Goal: Find contact information: Find contact information

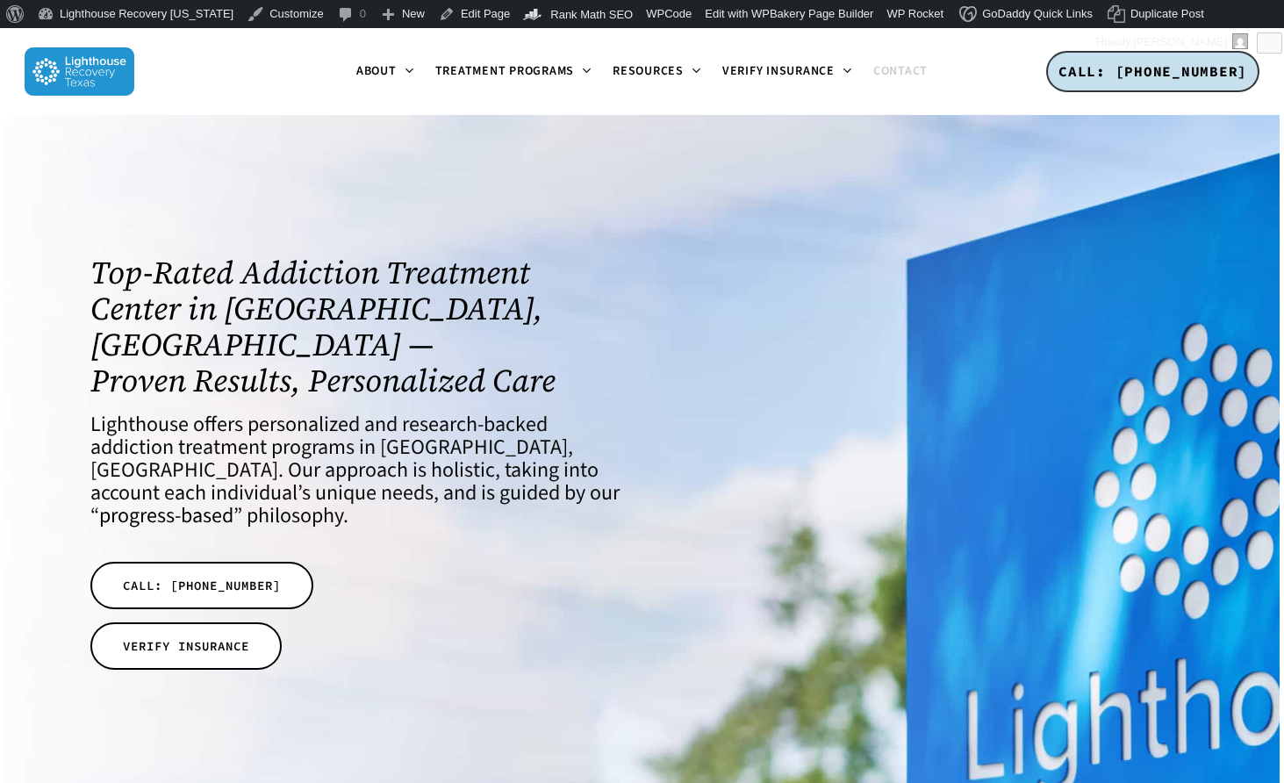
click at [881, 67] on span "Contact" at bounding box center [900, 71] width 54 height 18
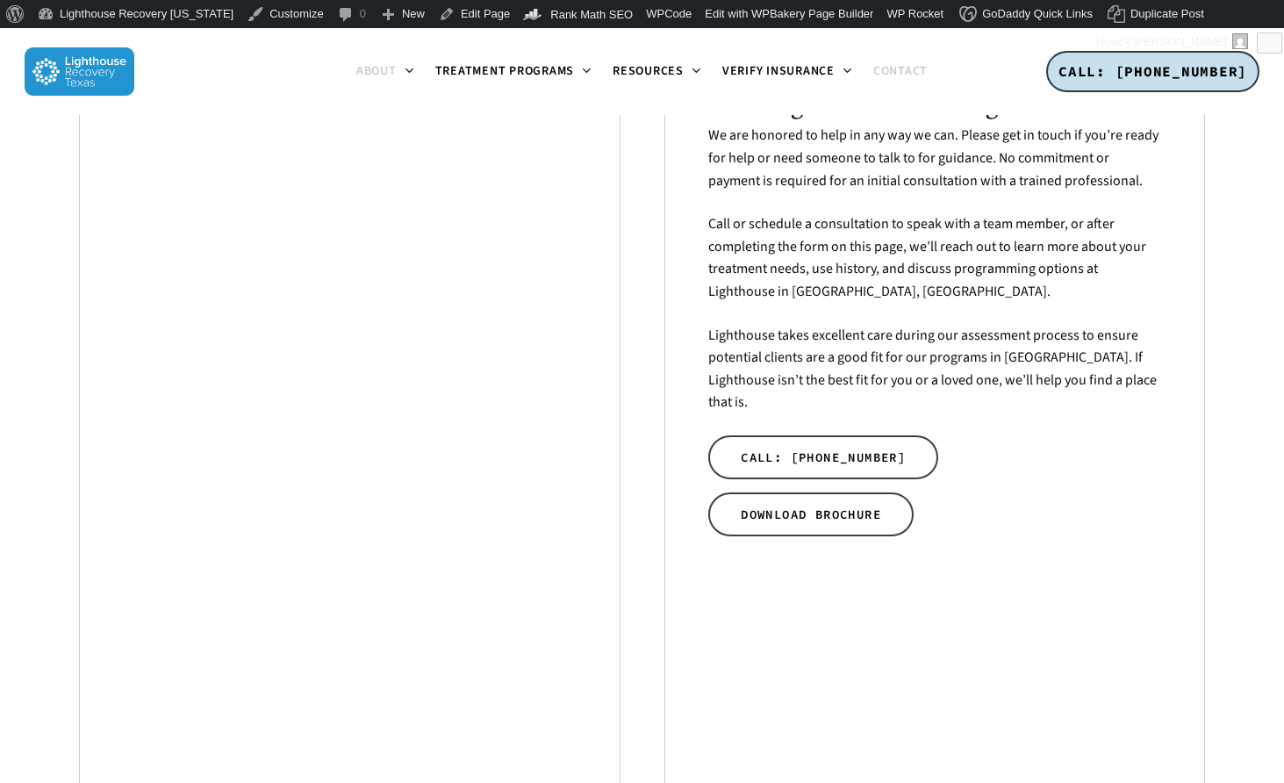
scroll to position [432, 0]
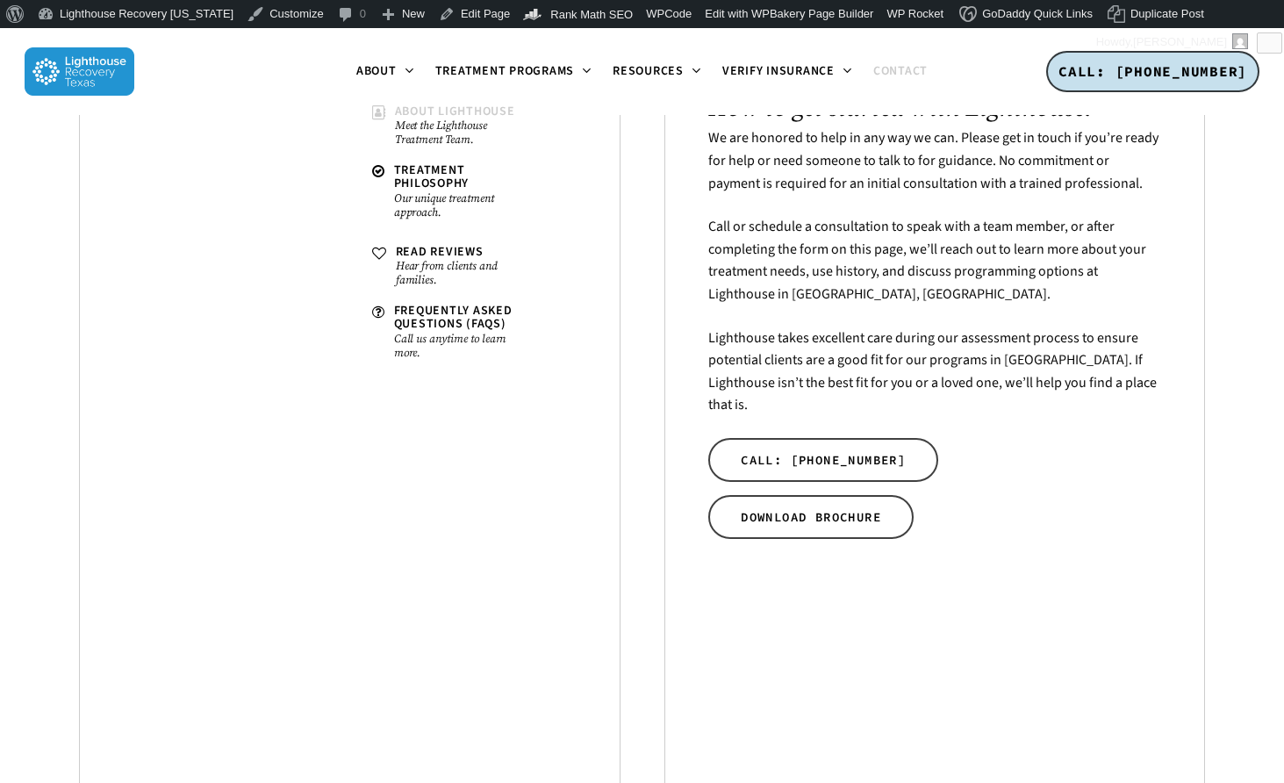
click at [404, 115] on span "About Lighthouse" at bounding box center [455, 112] width 120 height 18
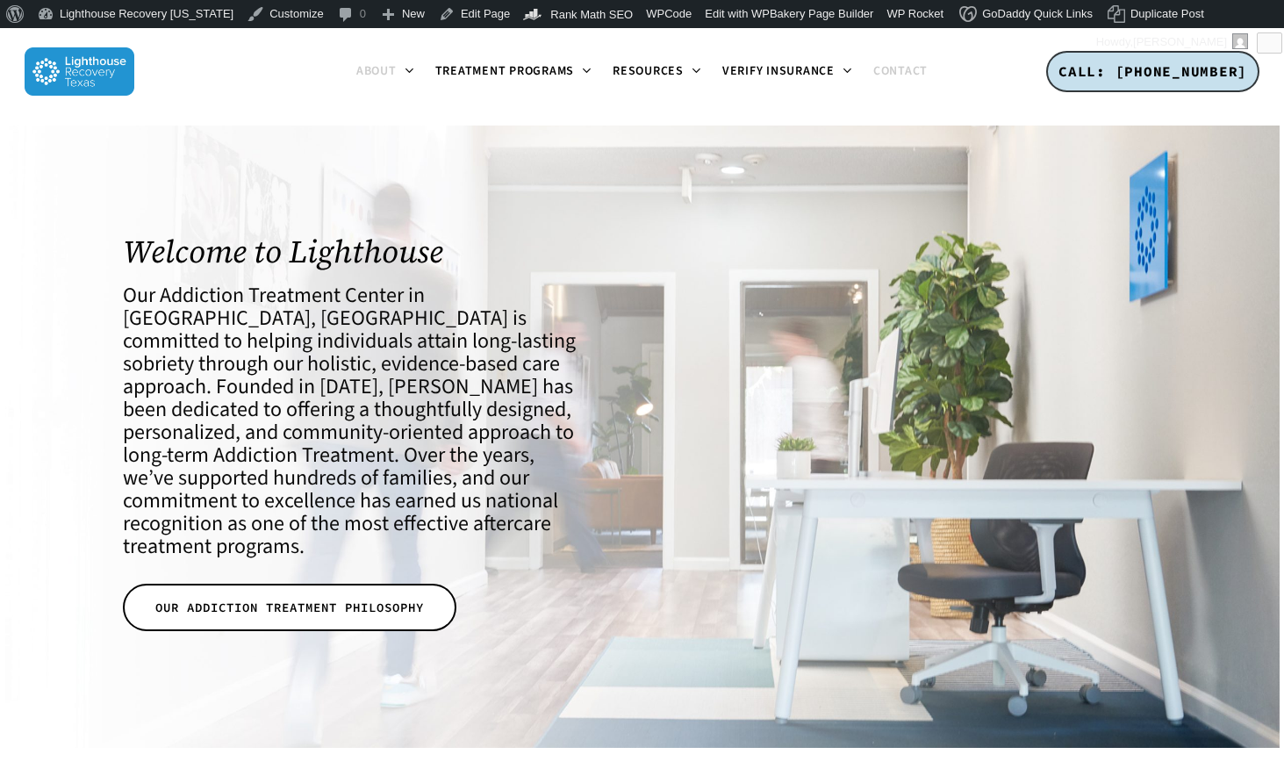
click at [899, 74] on span "Contact" at bounding box center [900, 71] width 54 height 18
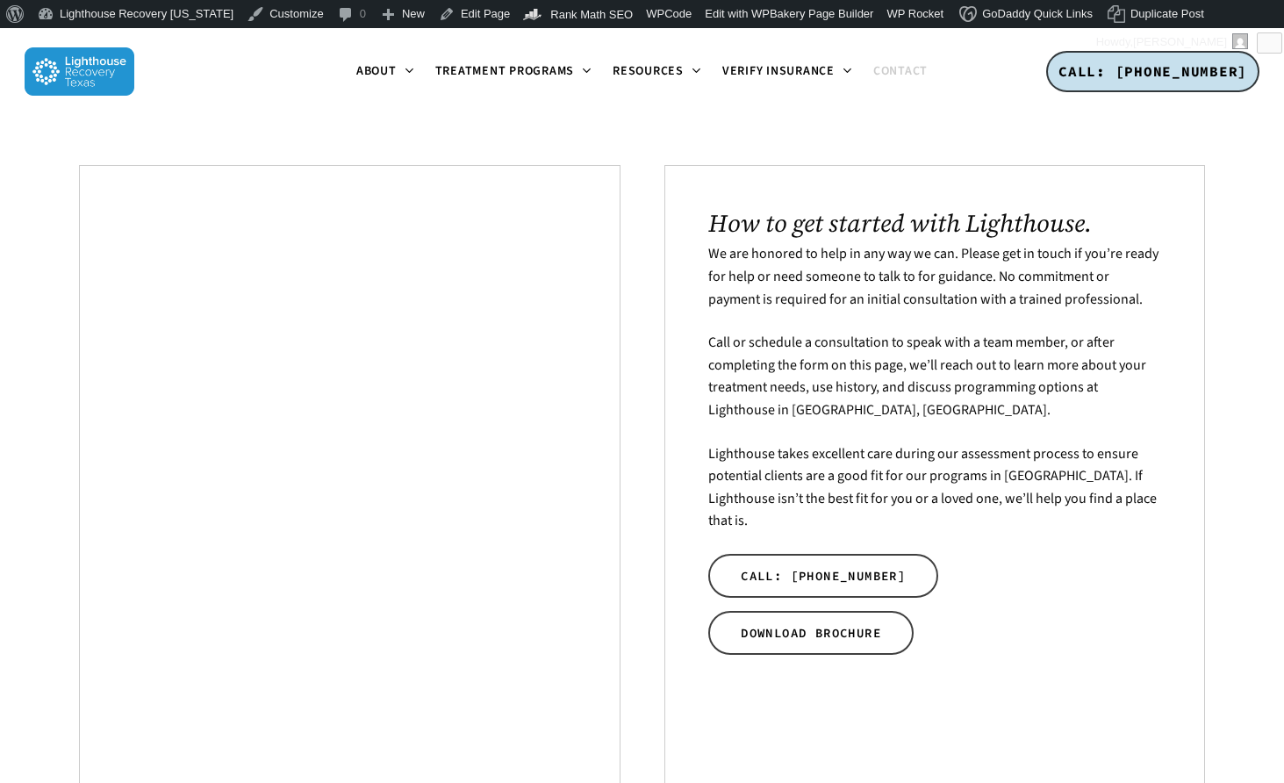
scroll to position [324, 0]
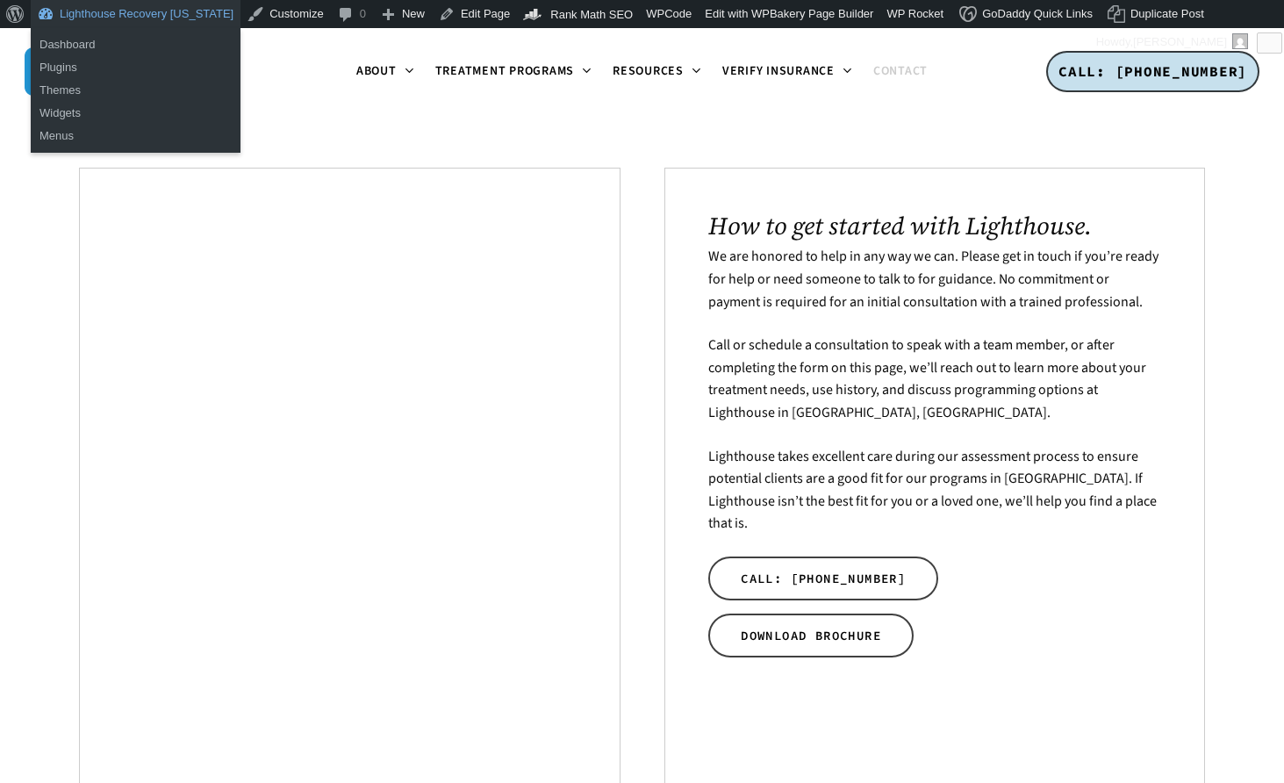
click at [175, 24] on link "Lighthouse Recovery [US_STATE]" at bounding box center [136, 14] width 210 height 28
